Goal: Information Seeking & Learning: Learn about a topic

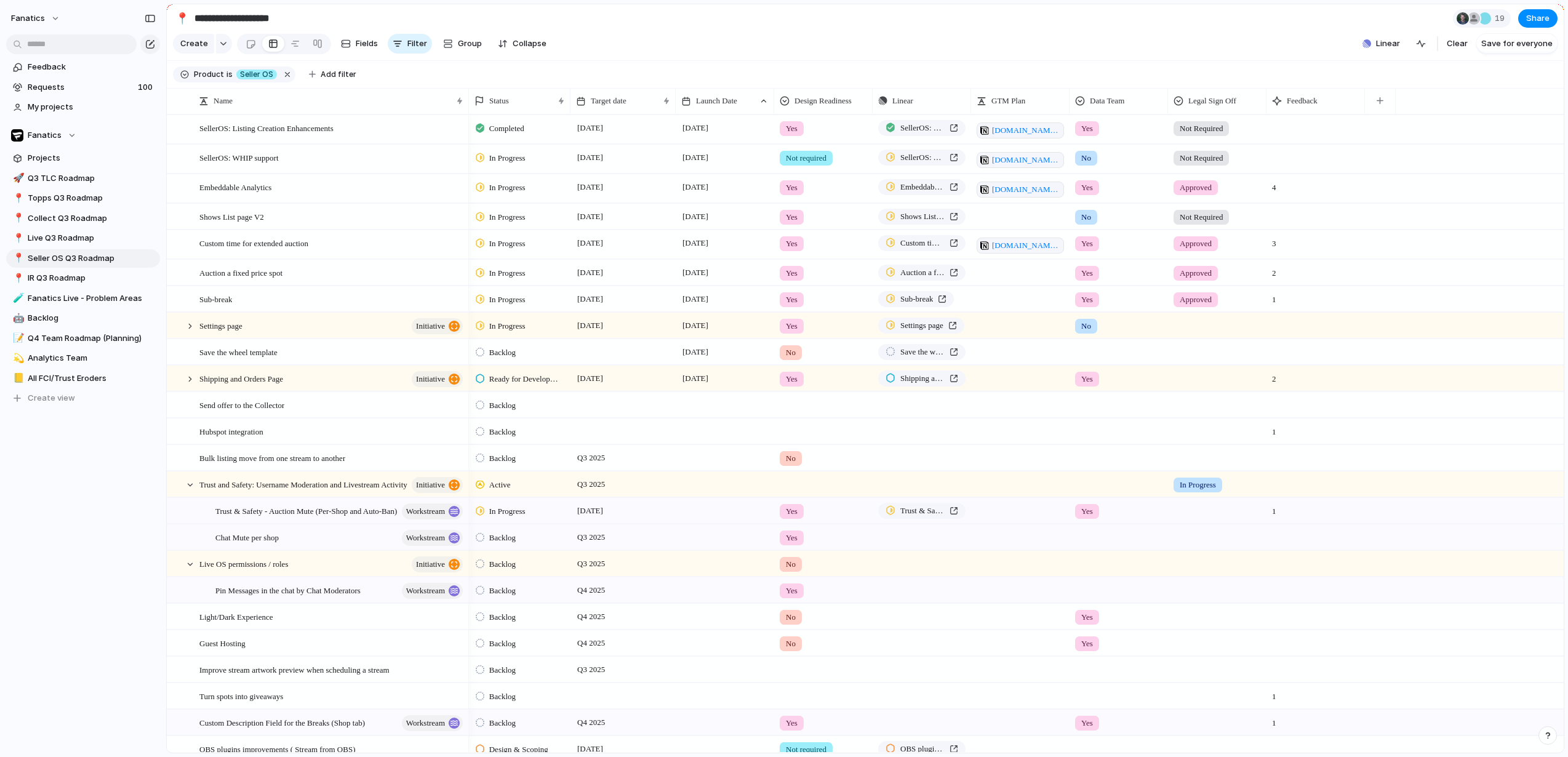
scroll to position [30, 0]
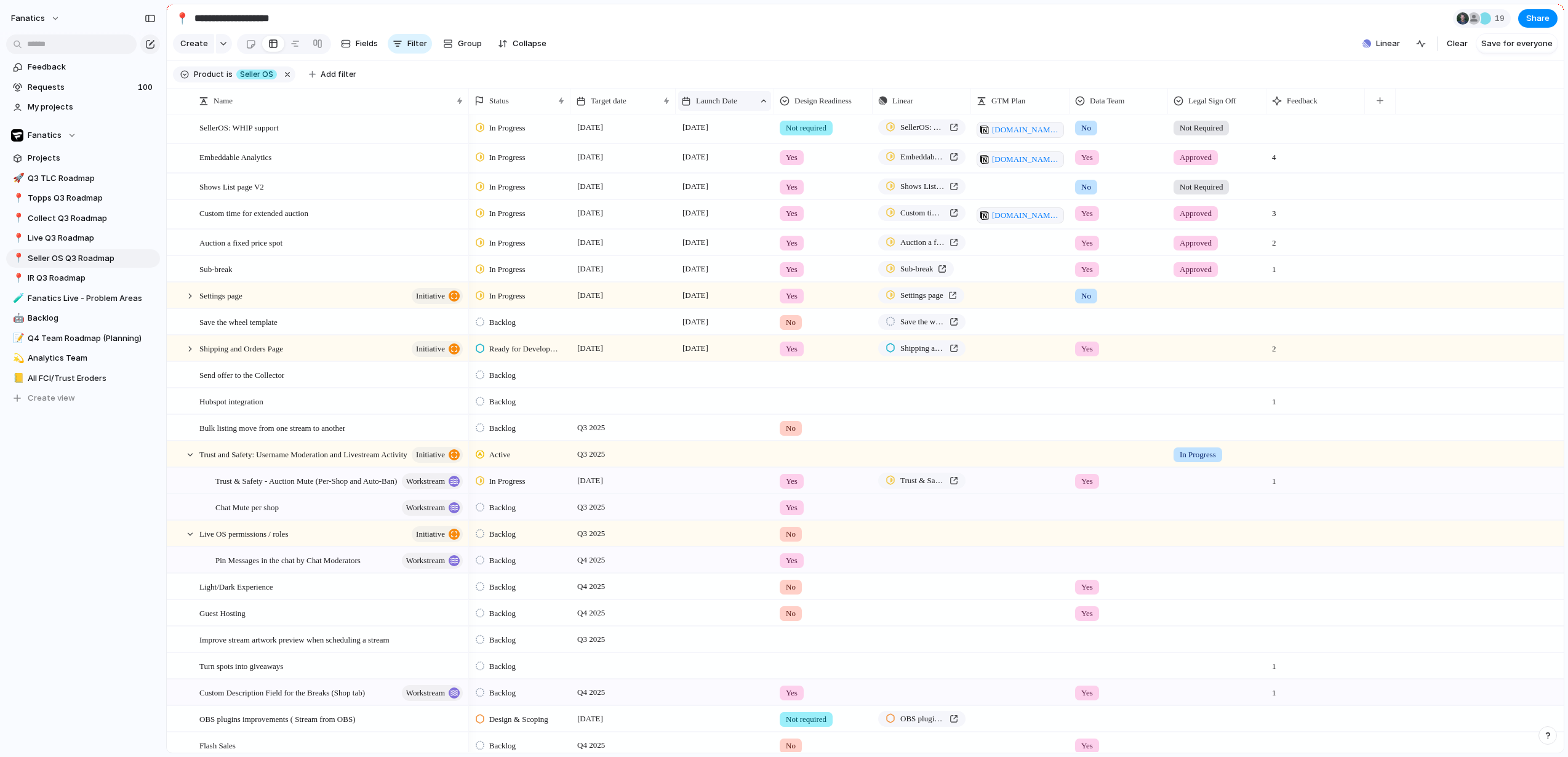
click at [756, 98] on div "Launch Date" at bounding box center [725, 101] width 93 height 20
click at [754, 41] on div "Modify Hide Clear sort Sort descending" at bounding box center [784, 378] width 1568 height 757
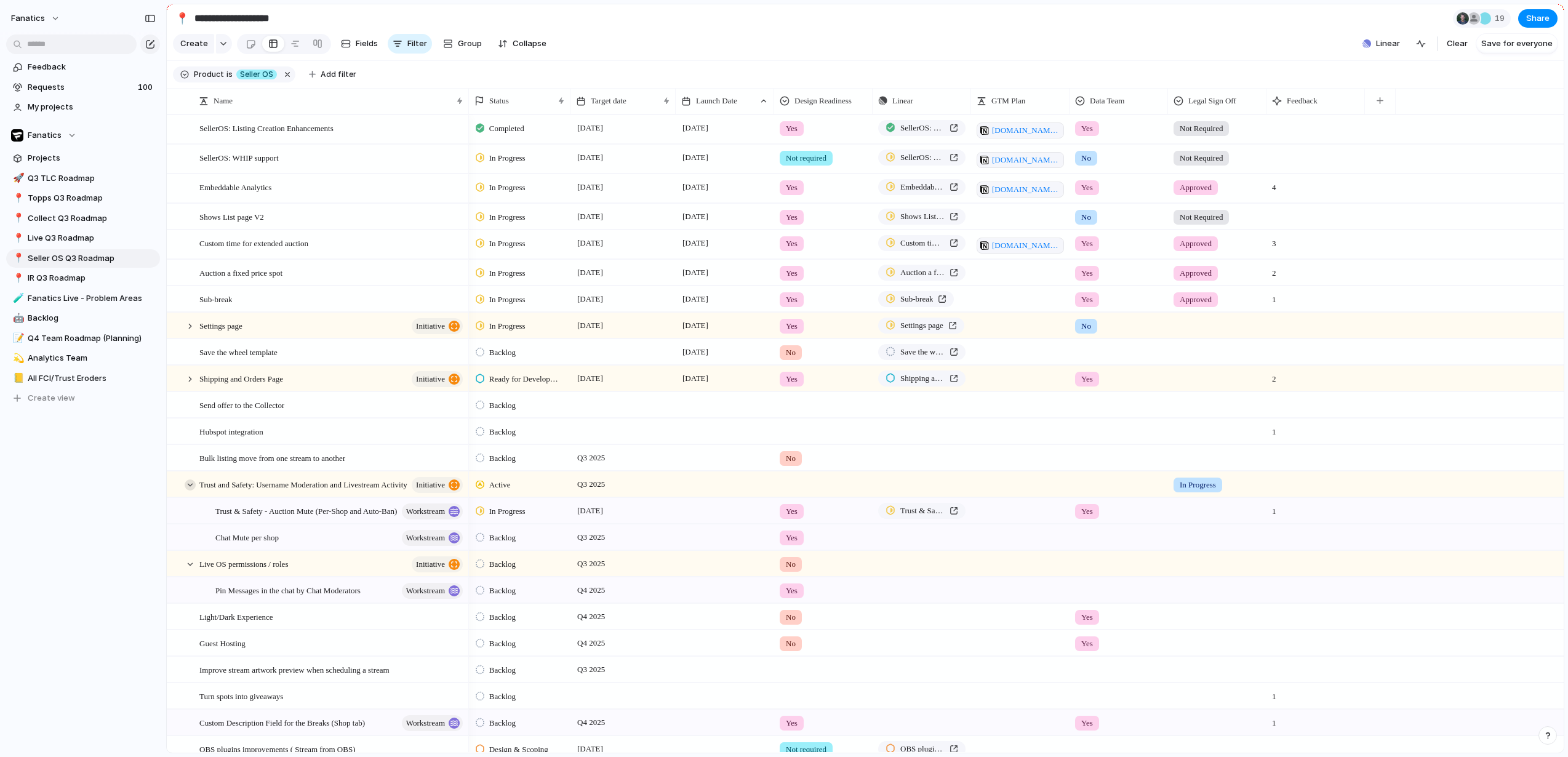
click at [190, 487] on div at bounding box center [190, 485] width 11 height 11
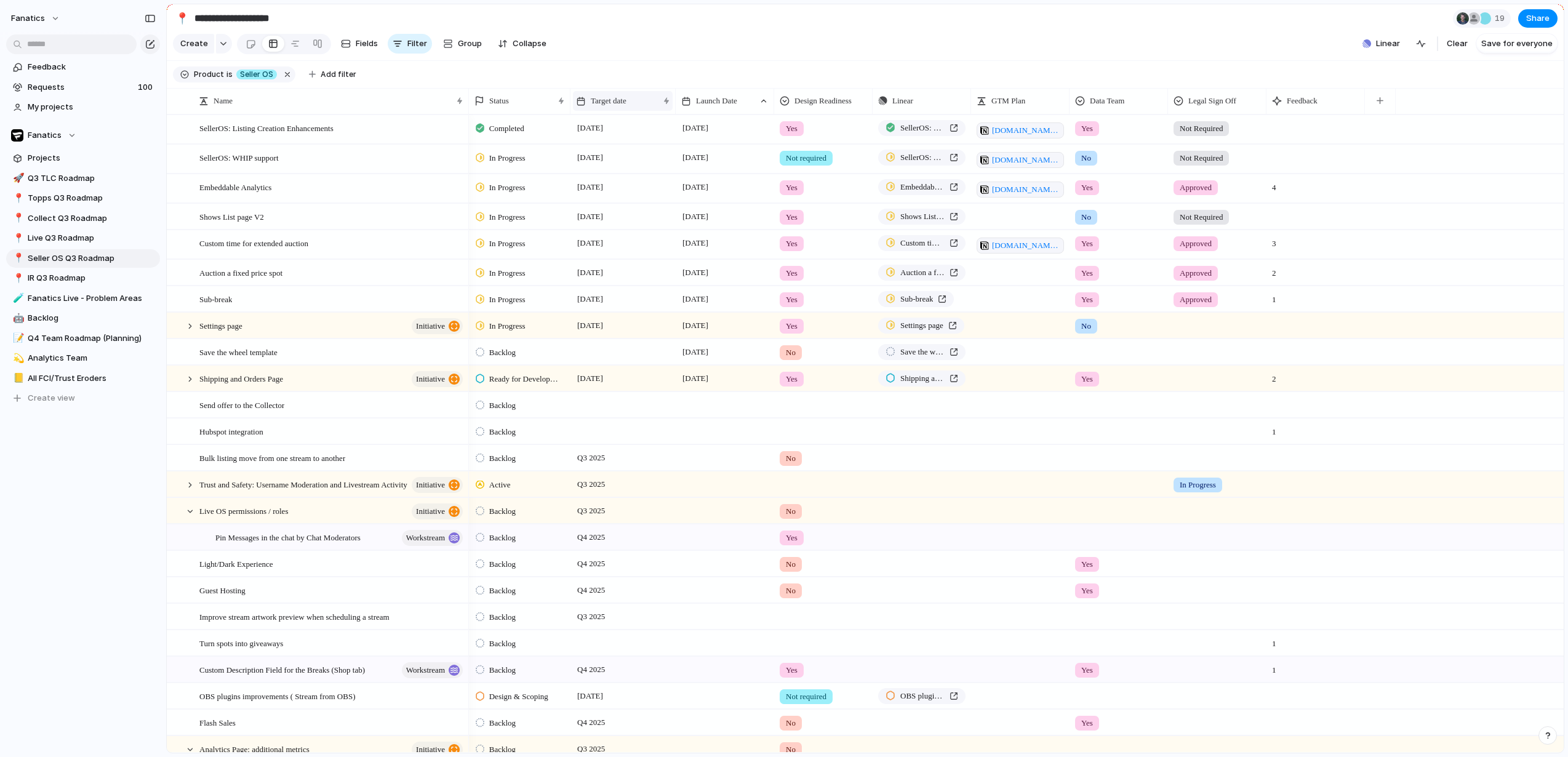
click at [613, 106] on span "Target date" at bounding box center [608, 101] width 35 height 13
click at [643, 164] on span "Sort ascending" at bounding box center [626, 168] width 60 height 13
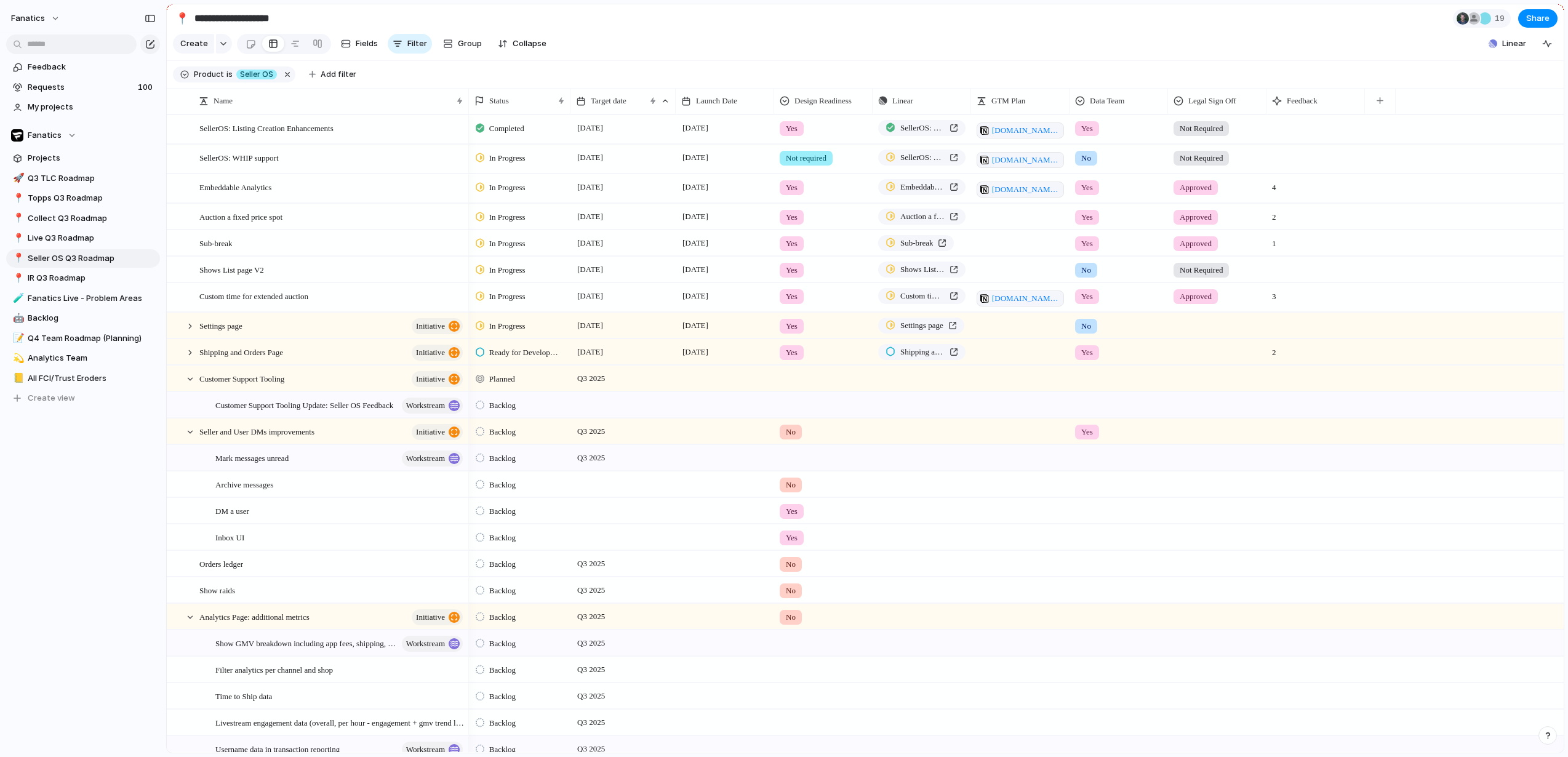
click at [1113, 45] on section "Create Fields Filter Group Zoom Collapse Linear Clear Save for everyone" at bounding box center [865, 46] width 1396 height 30
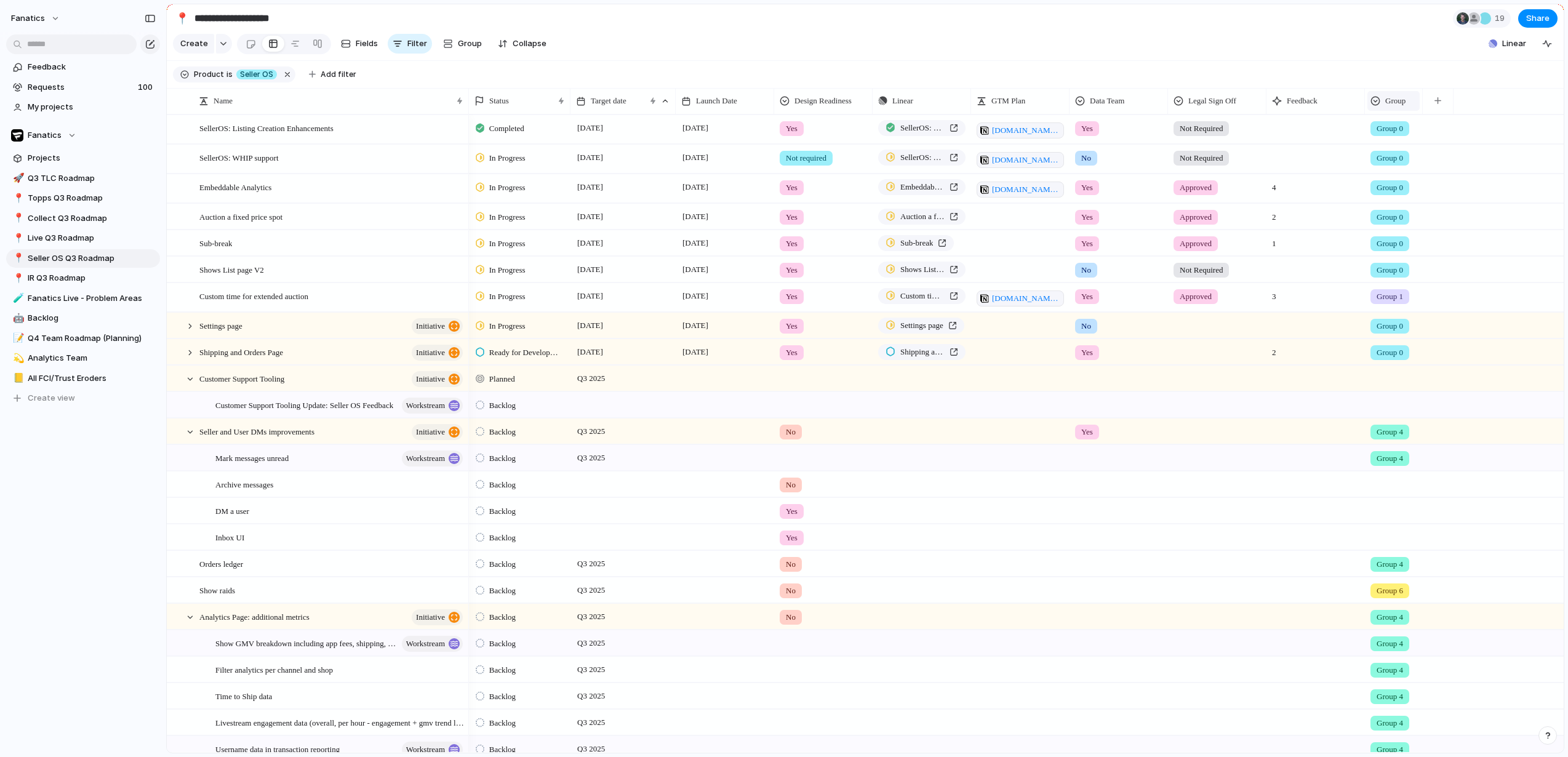
click at [1385, 104] on div "Group" at bounding box center [1393, 101] width 46 height 13
click at [1414, 168] on span "Sort ascending" at bounding box center [1421, 168] width 60 height 13
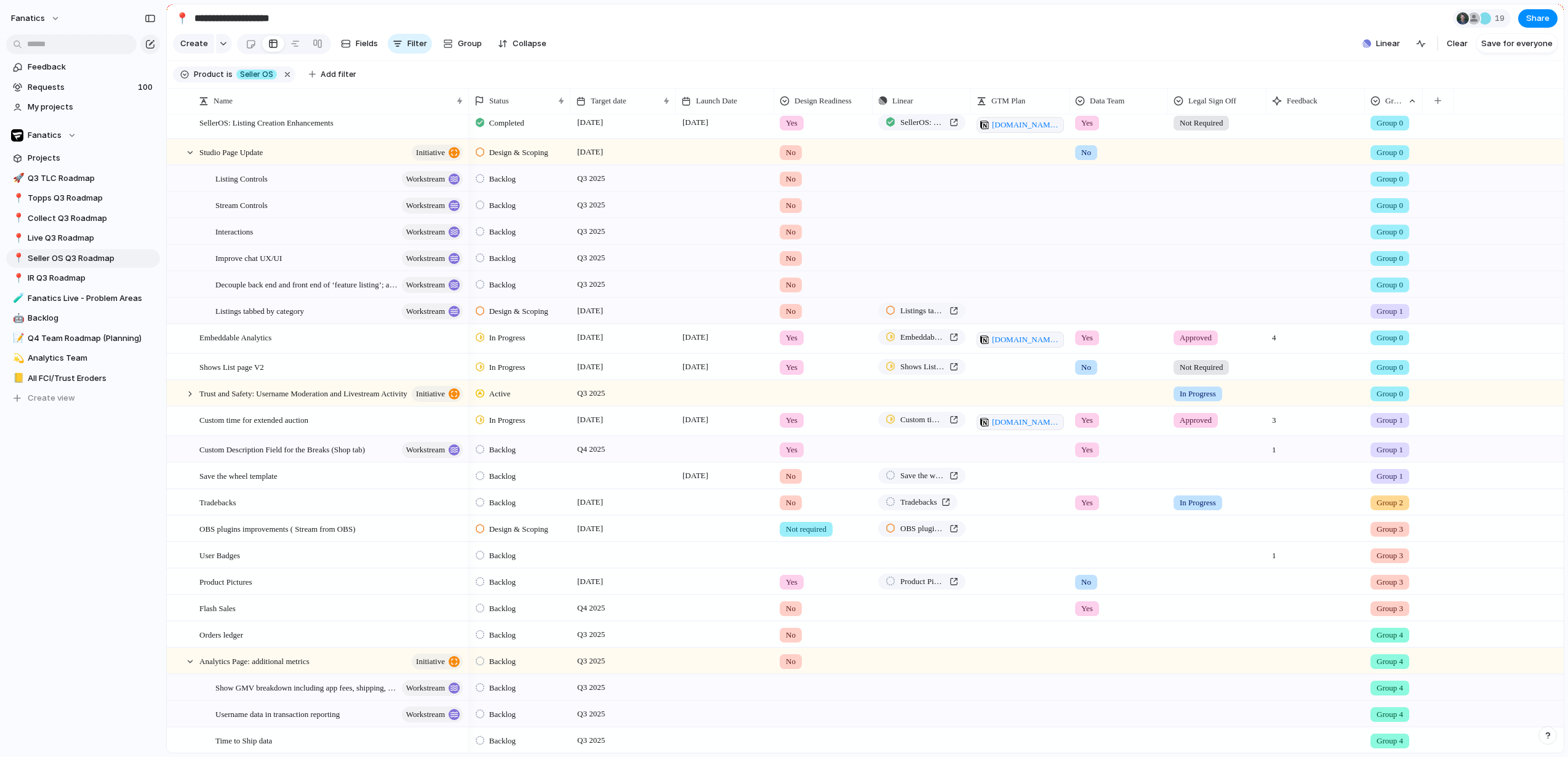
scroll to position [203, 0]
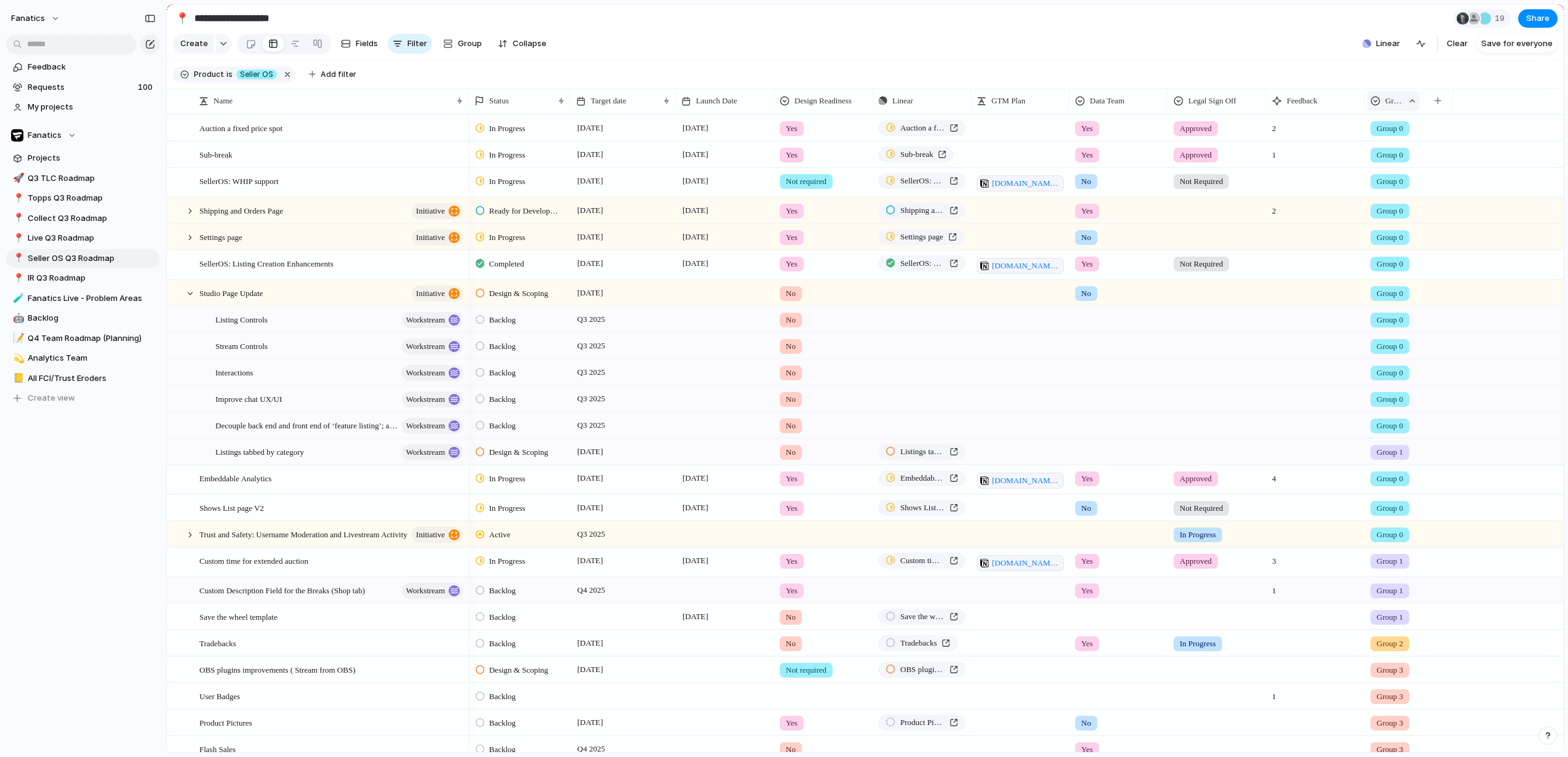
click at [1408, 103] on div at bounding box center [1412, 100] width 8 height 8
click at [577, 96] on div "Modify Hide Clear sort Sort descending" at bounding box center [784, 378] width 1568 height 757
click at [616, 98] on span "Target date" at bounding box center [608, 101] width 35 height 13
click at [646, 172] on span "Sort ascending" at bounding box center [626, 168] width 60 height 13
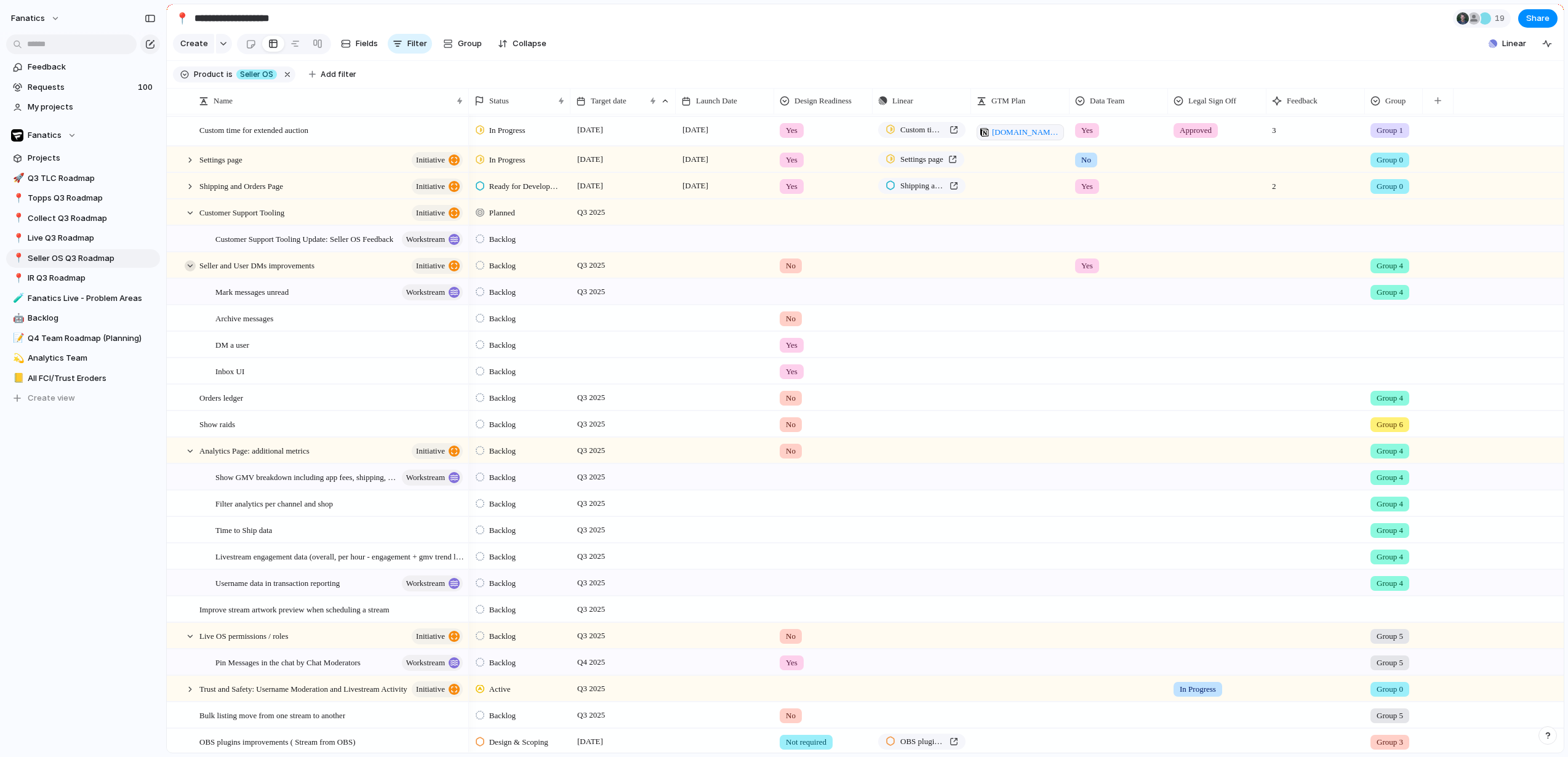
click at [190, 265] on div at bounding box center [190, 266] width 11 height 11
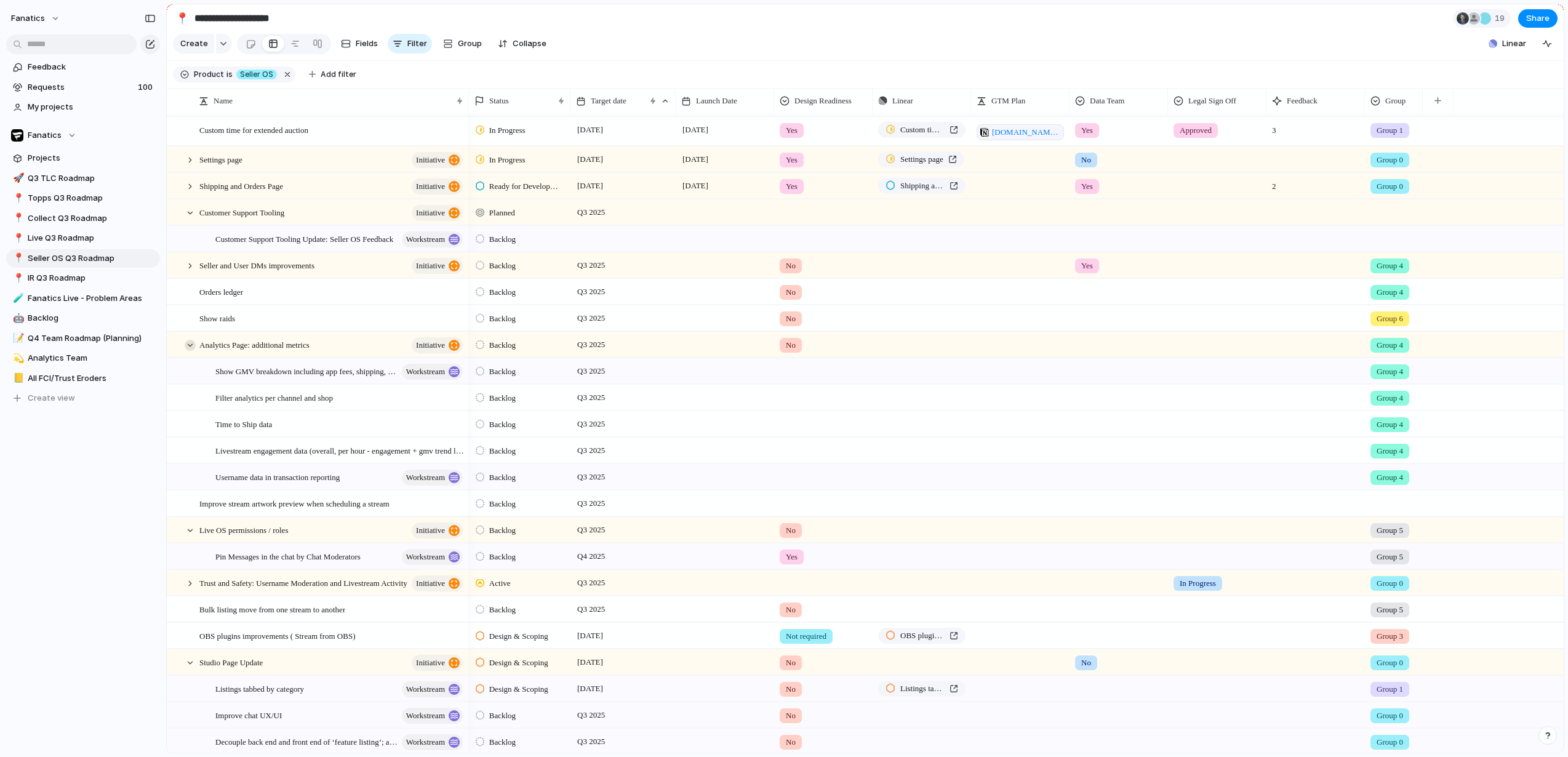
click at [190, 342] on div at bounding box center [190, 345] width 11 height 11
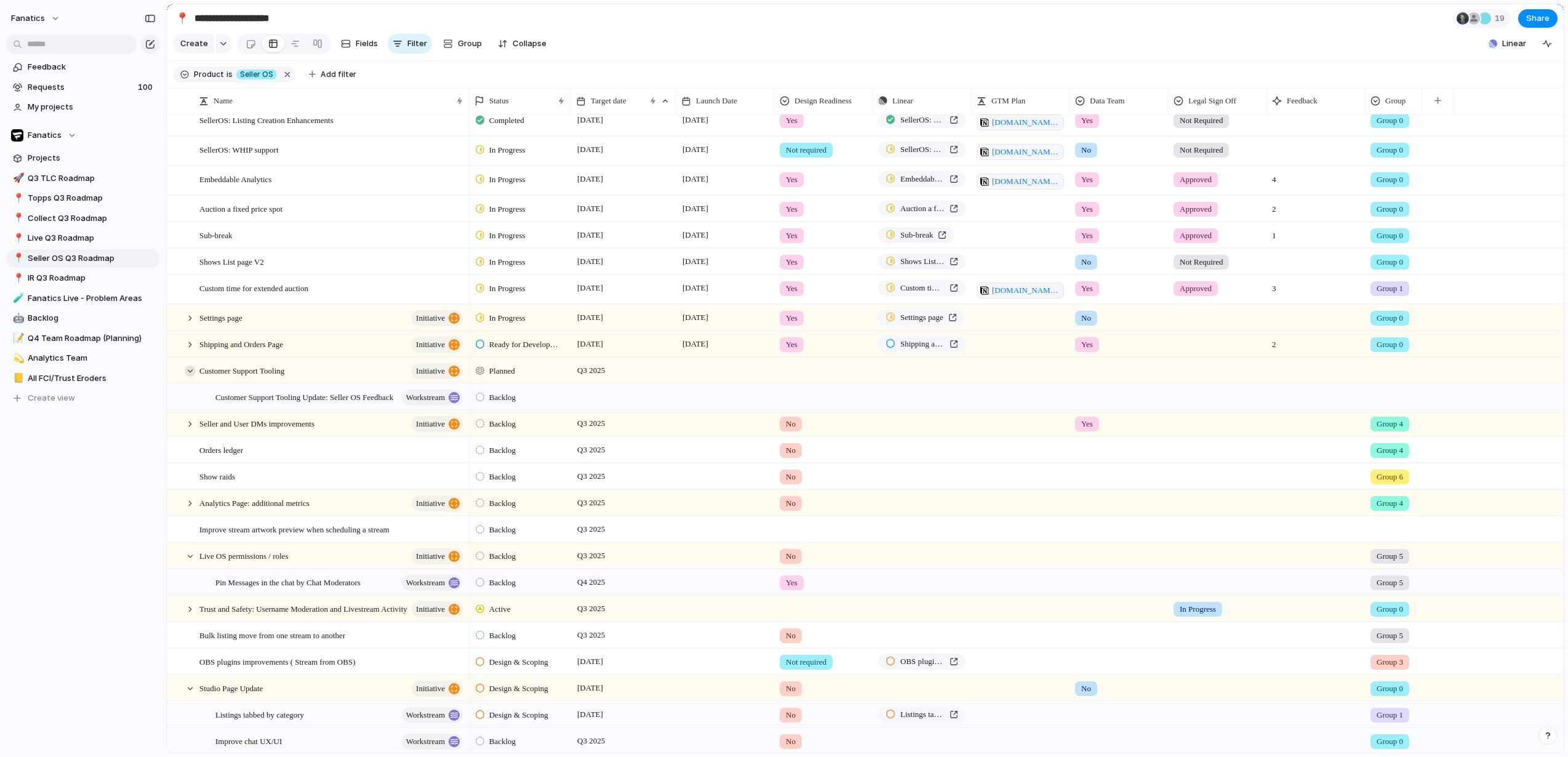
click at [188, 372] on div at bounding box center [190, 371] width 11 height 11
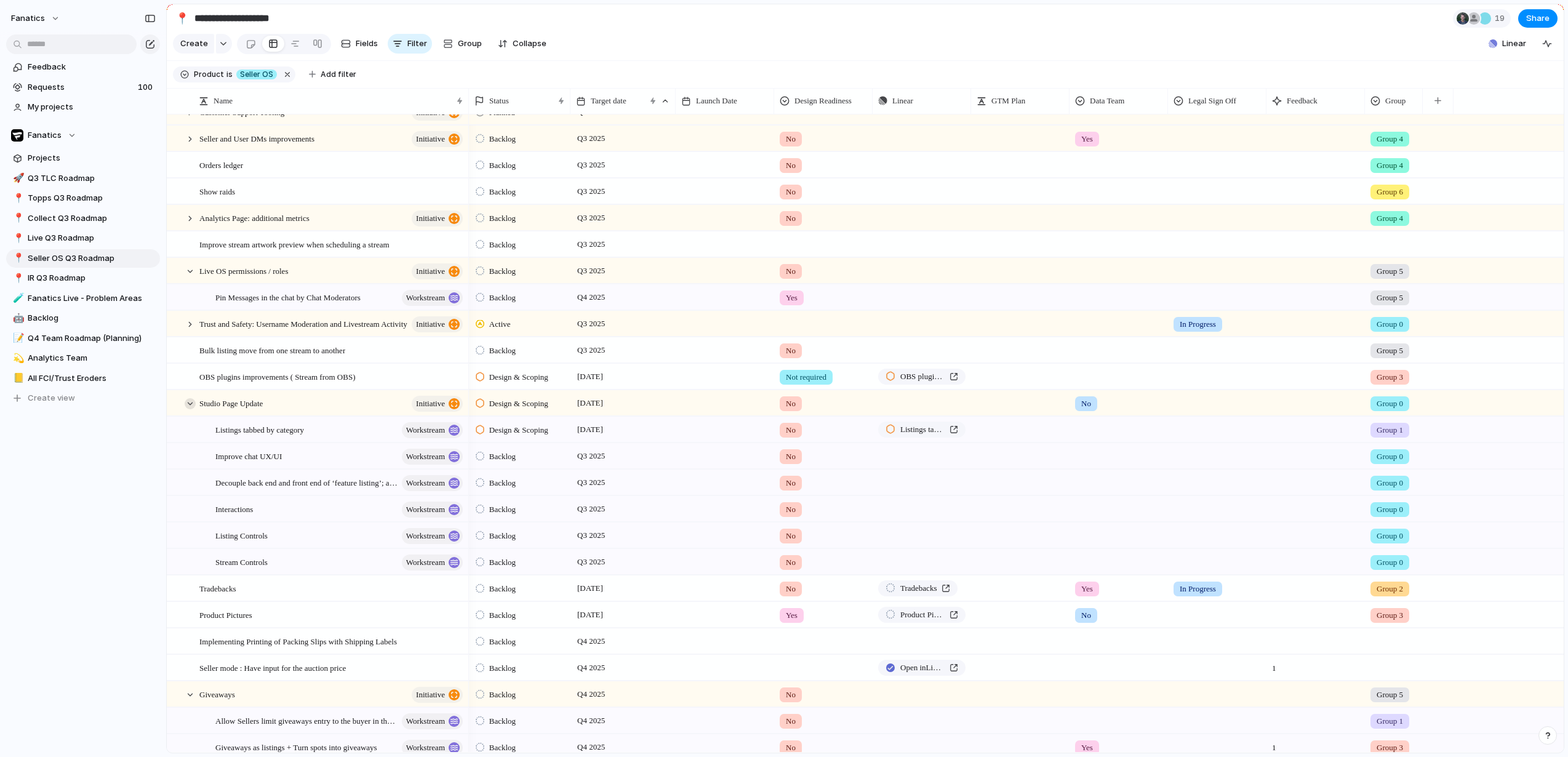
click at [192, 400] on div at bounding box center [190, 403] width 11 height 11
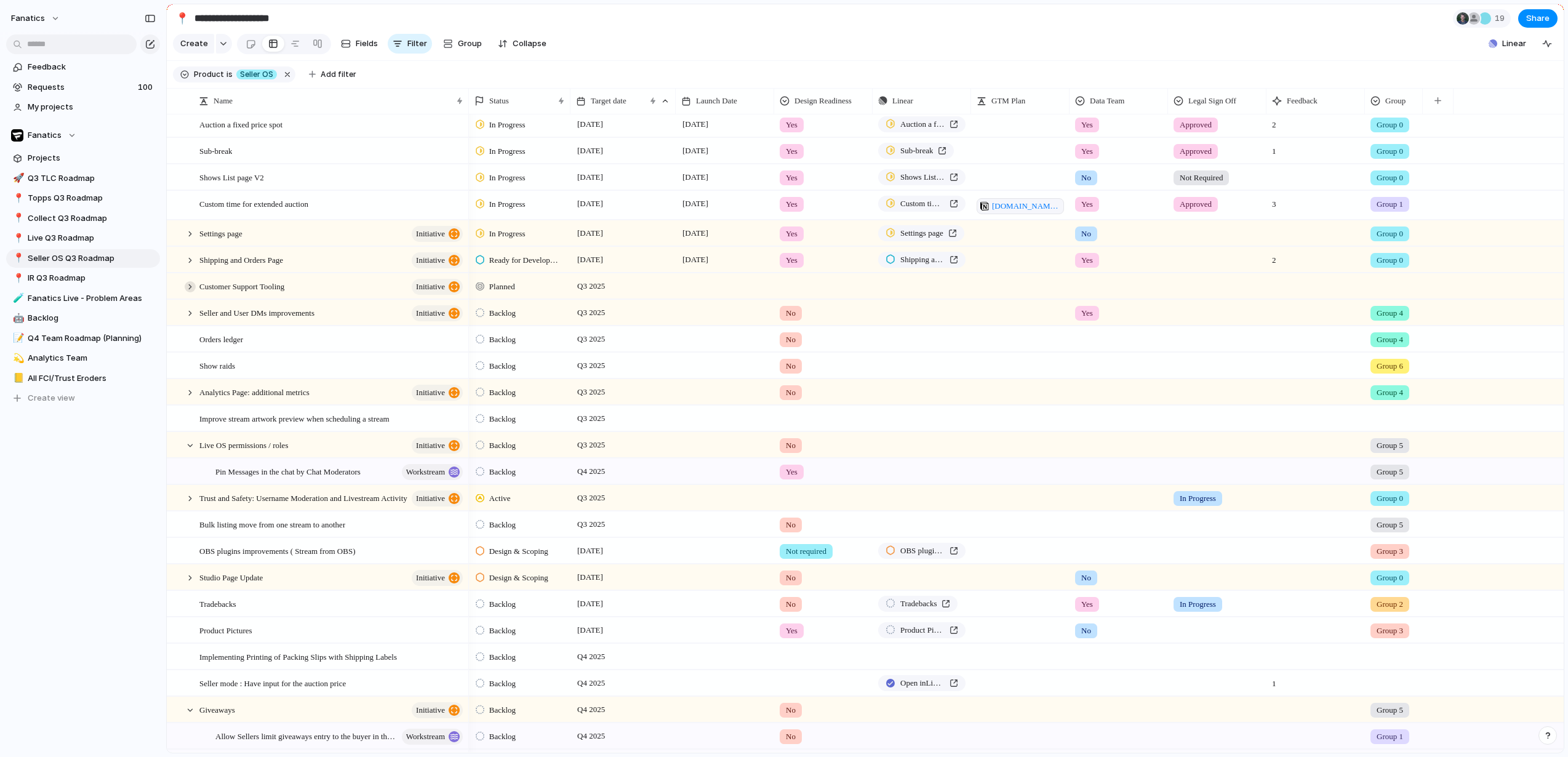
drag, startPoint x: 196, startPoint y: 287, endPoint x: 186, endPoint y: 287, distance: 10.0
click at [195, 287] on div "Customer Support Tooling initiative" at bounding box center [317, 287] width 301 height 25
click at [186, 287] on div at bounding box center [190, 287] width 11 height 11
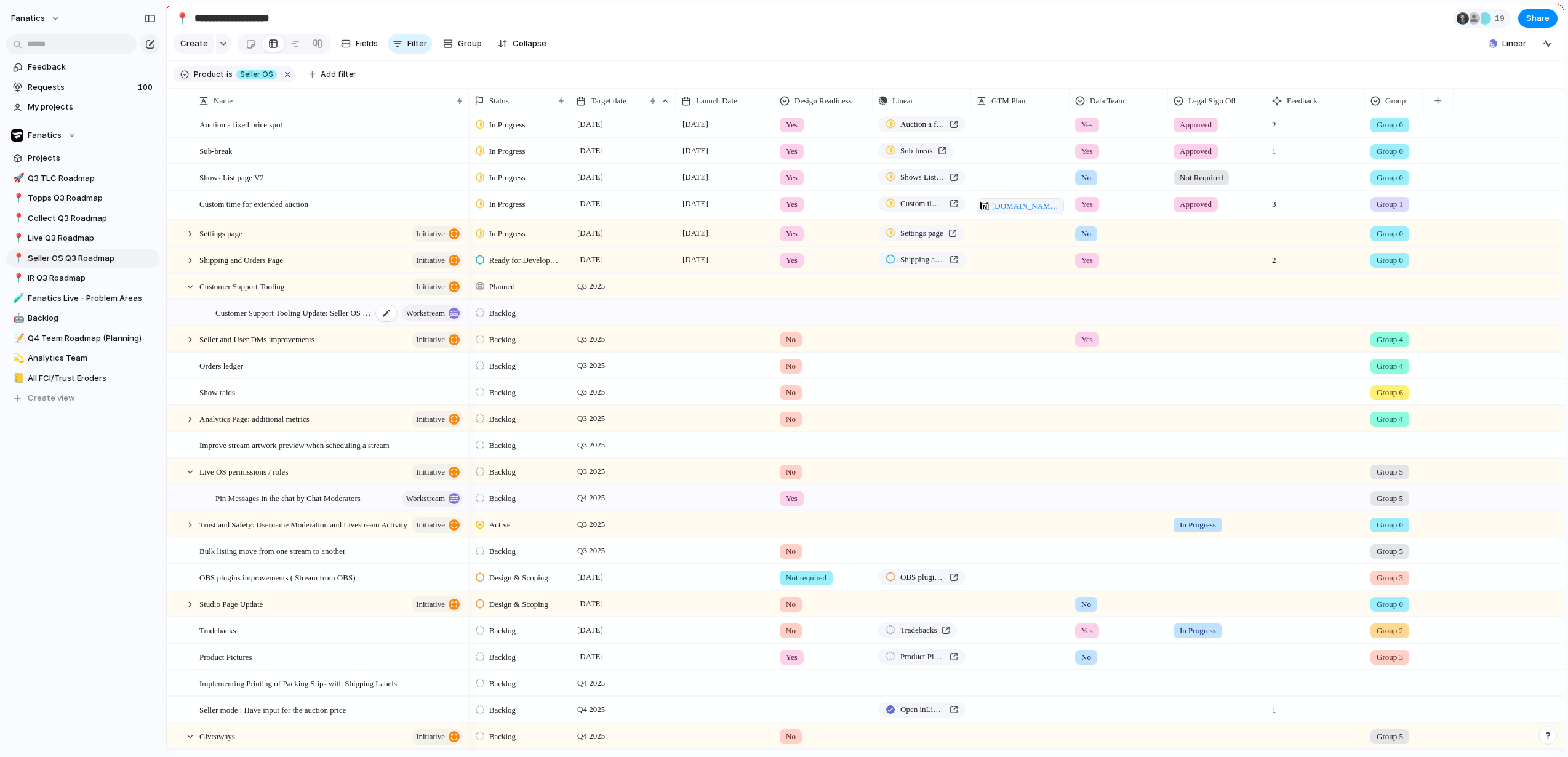
click at [316, 313] on span "Customer Support Tooling Update: Seller OS Feedback" at bounding box center [293, 312] width 157 height 15
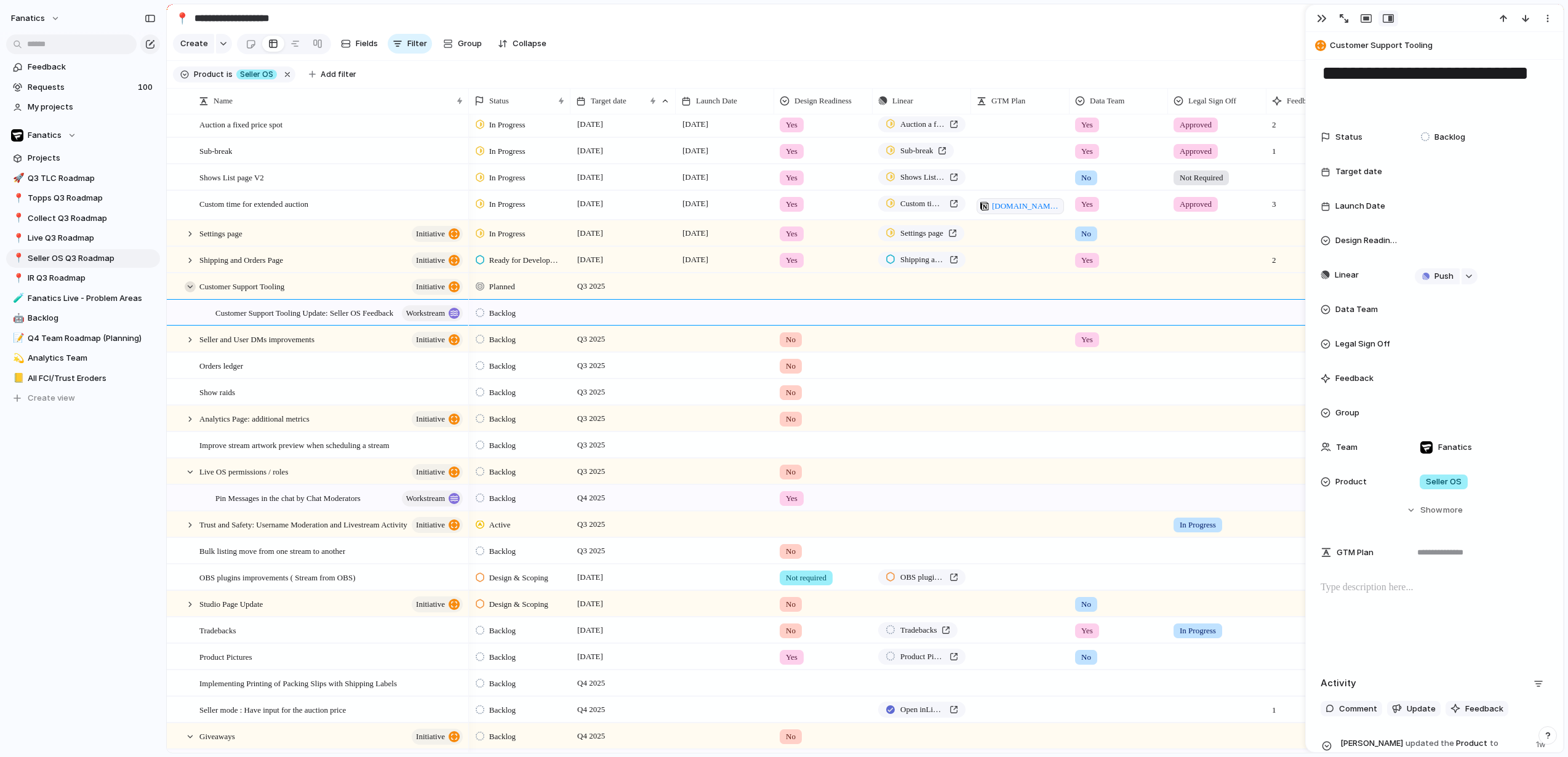
click at [195, 287] on div at bounding box center [190, 287] width 11 height 11
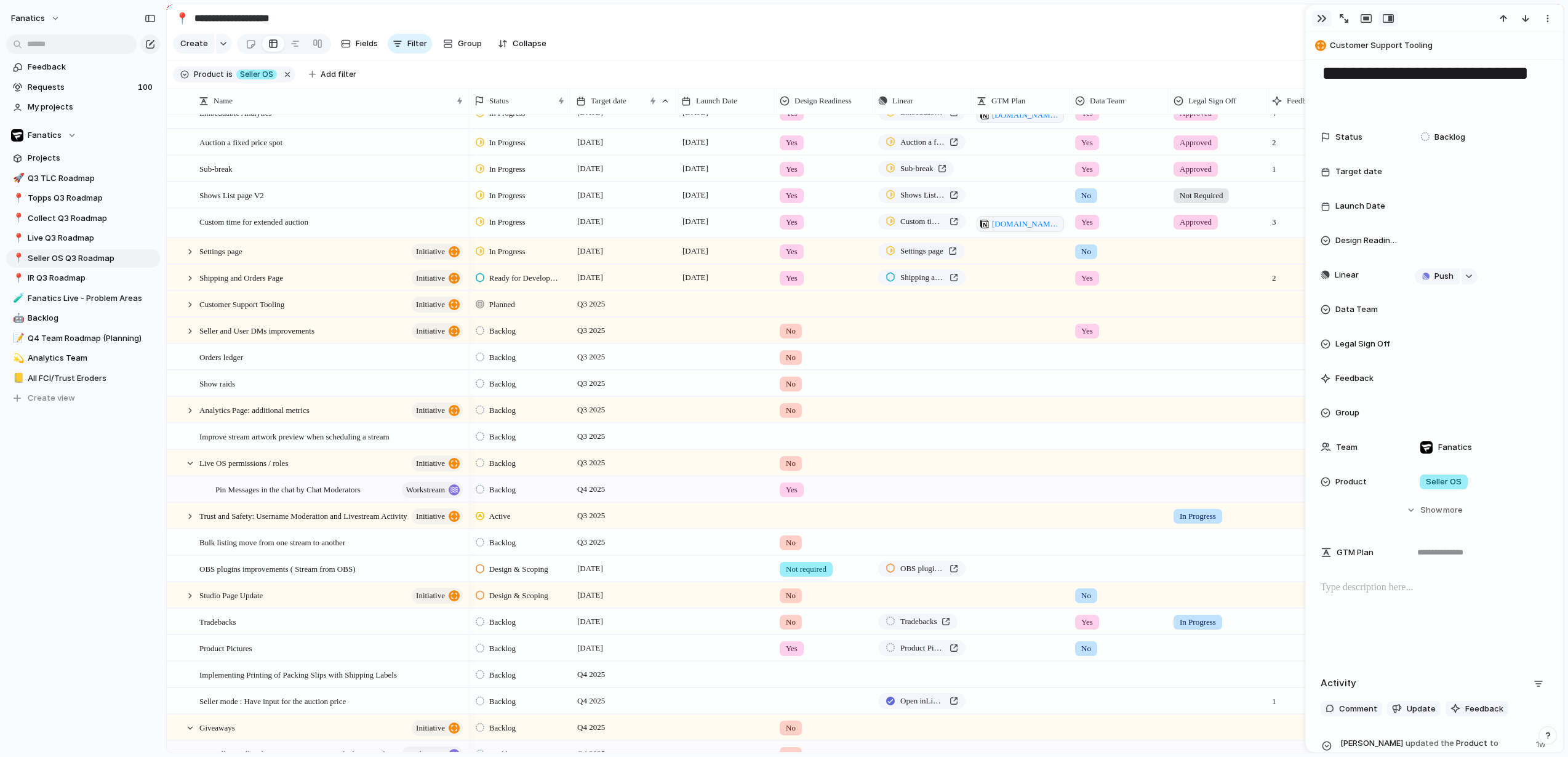
click at [1327, 15] on button "button" at bounding box center [1322, 19] width 20 height 16
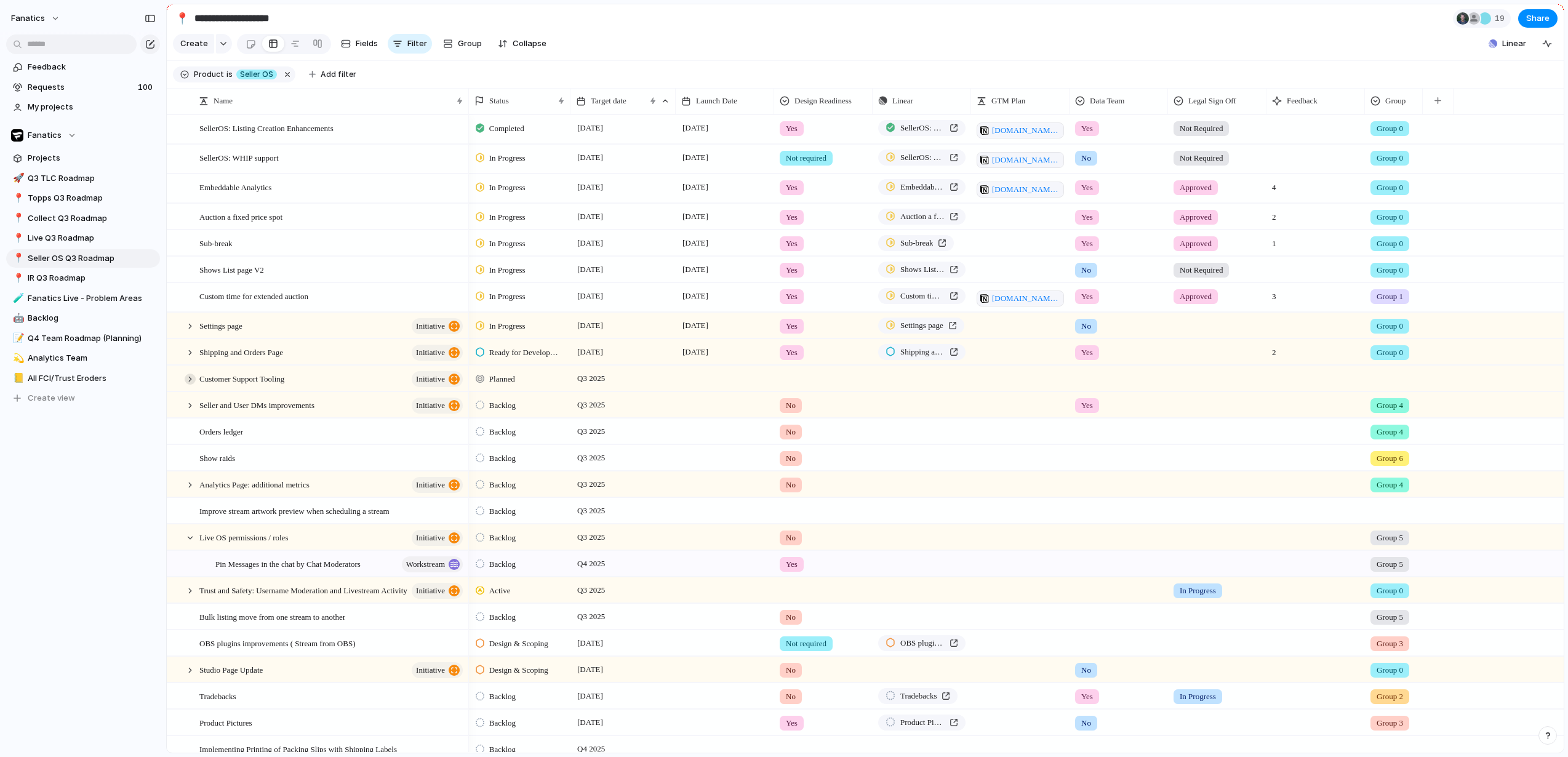
click at [192, 378] on div at bounding box center [190, 378] width 11 height 11
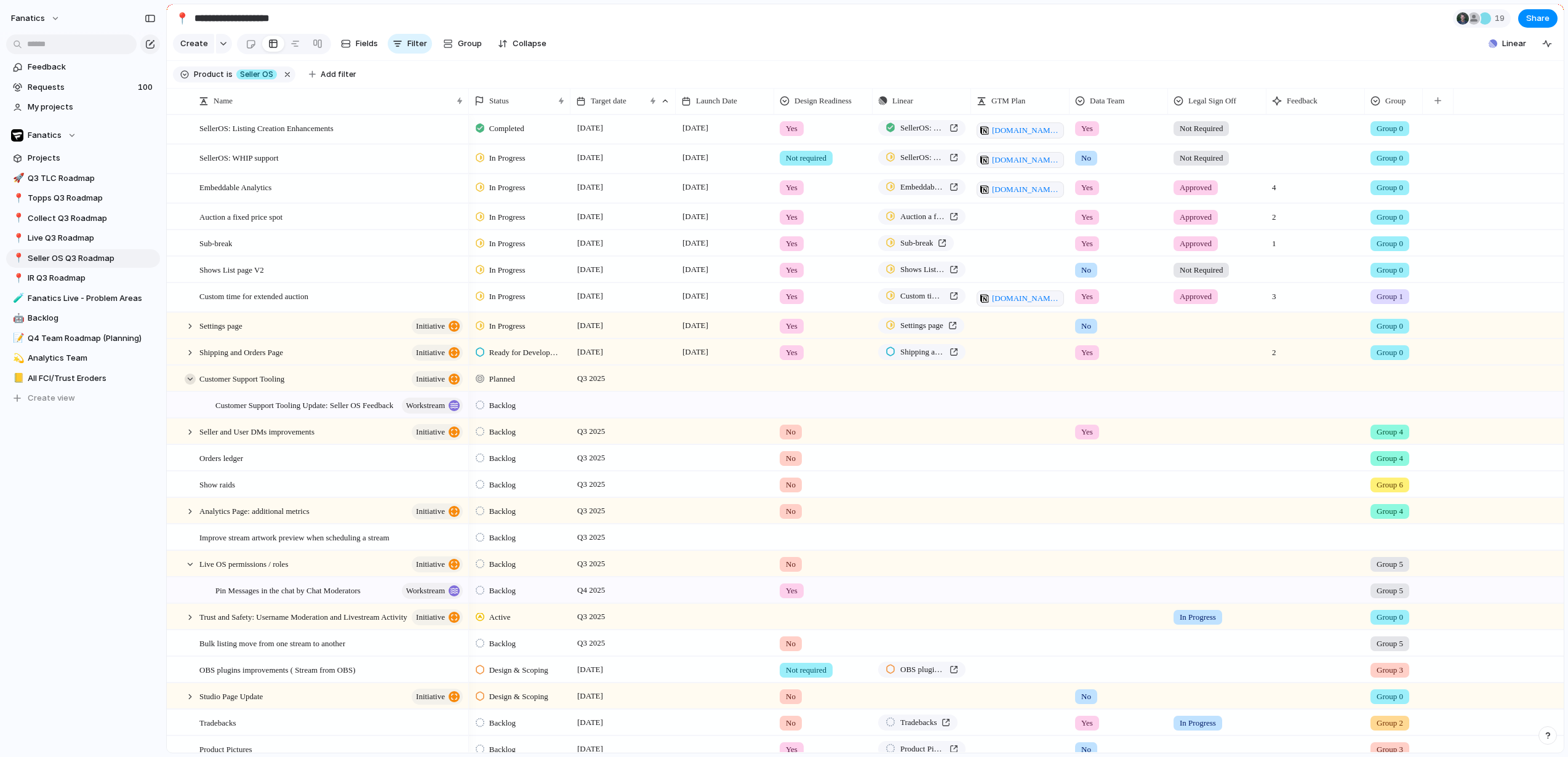
click at [190, 378] on div at bounding box center [190, 378] width 11 height 11
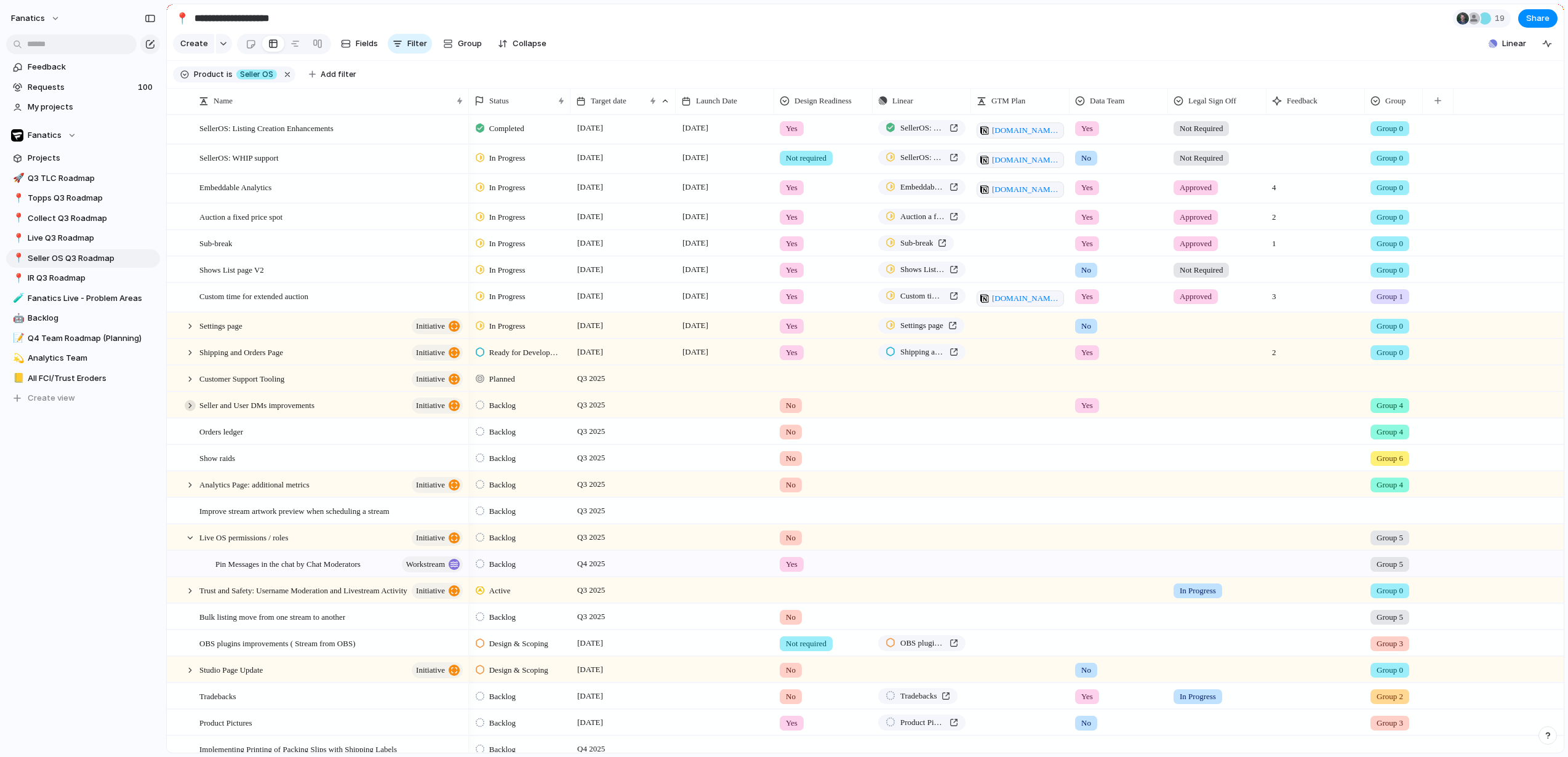
click at [188, 404] on div at bounding box center [190, 406] width 11 height 11
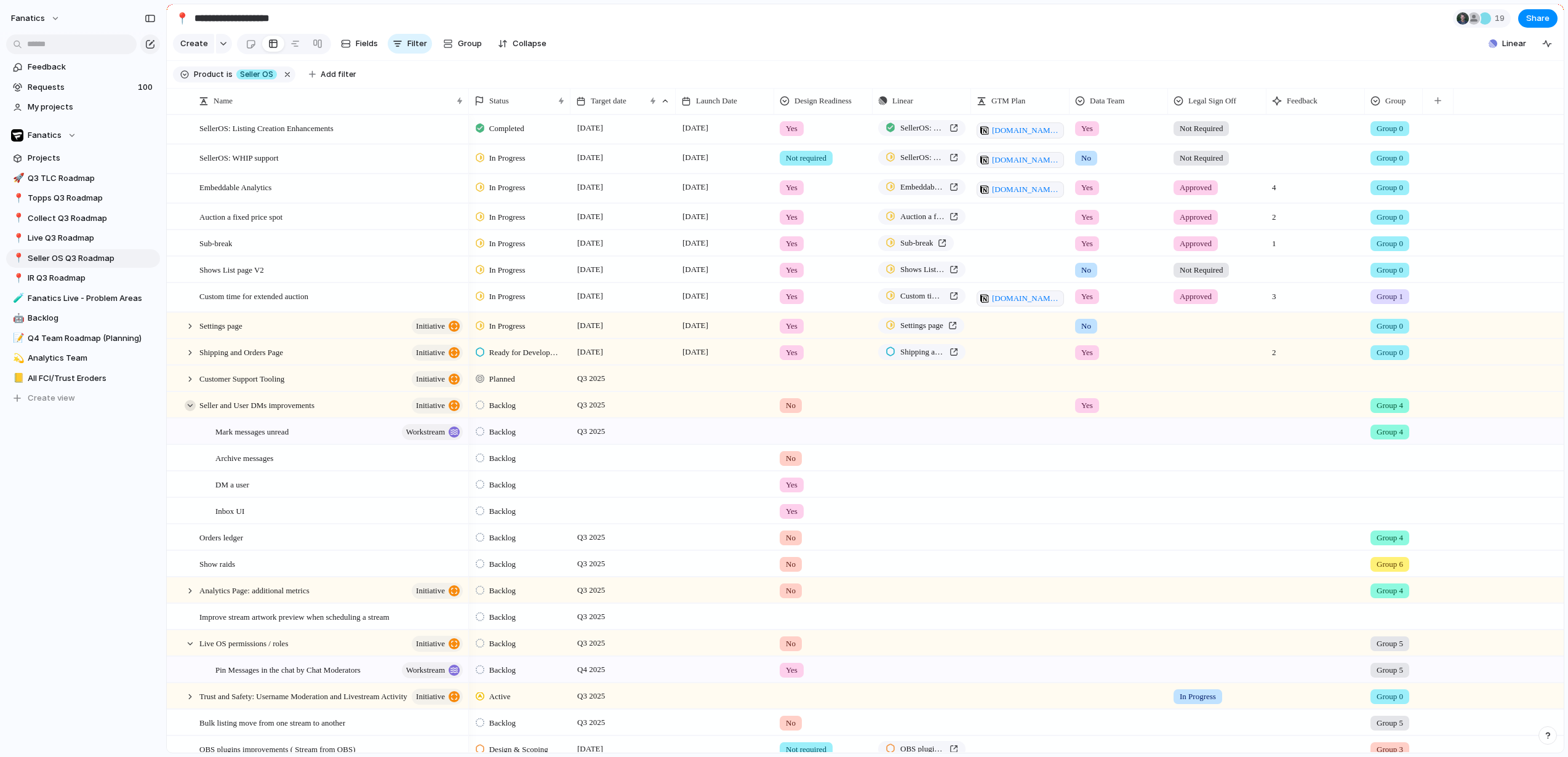
click at [192, 408] on div at bounding box center [190, 406] width 11 height 11
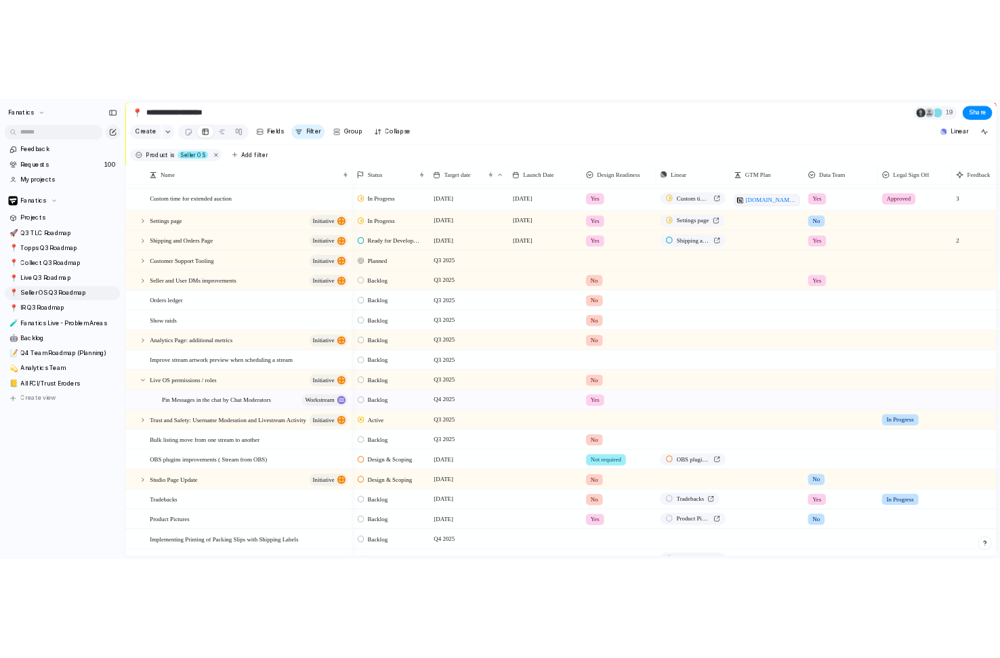
scroll to position [203, 0]
